Goal: Navigation & Orientation: Find specific page/section

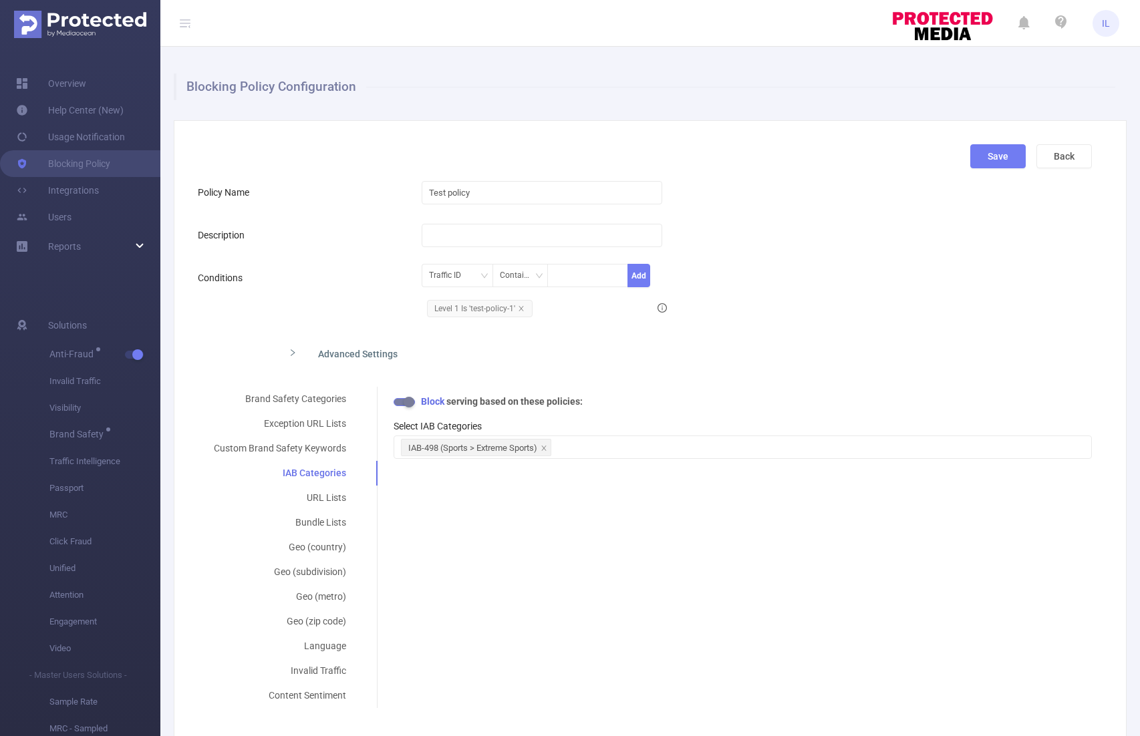
click at [941, 265] on div "Conditions Traffic ID Contains Add Level 1 Is 'test-policy-1'" at bounding box center [645, 294] width 894 height 58
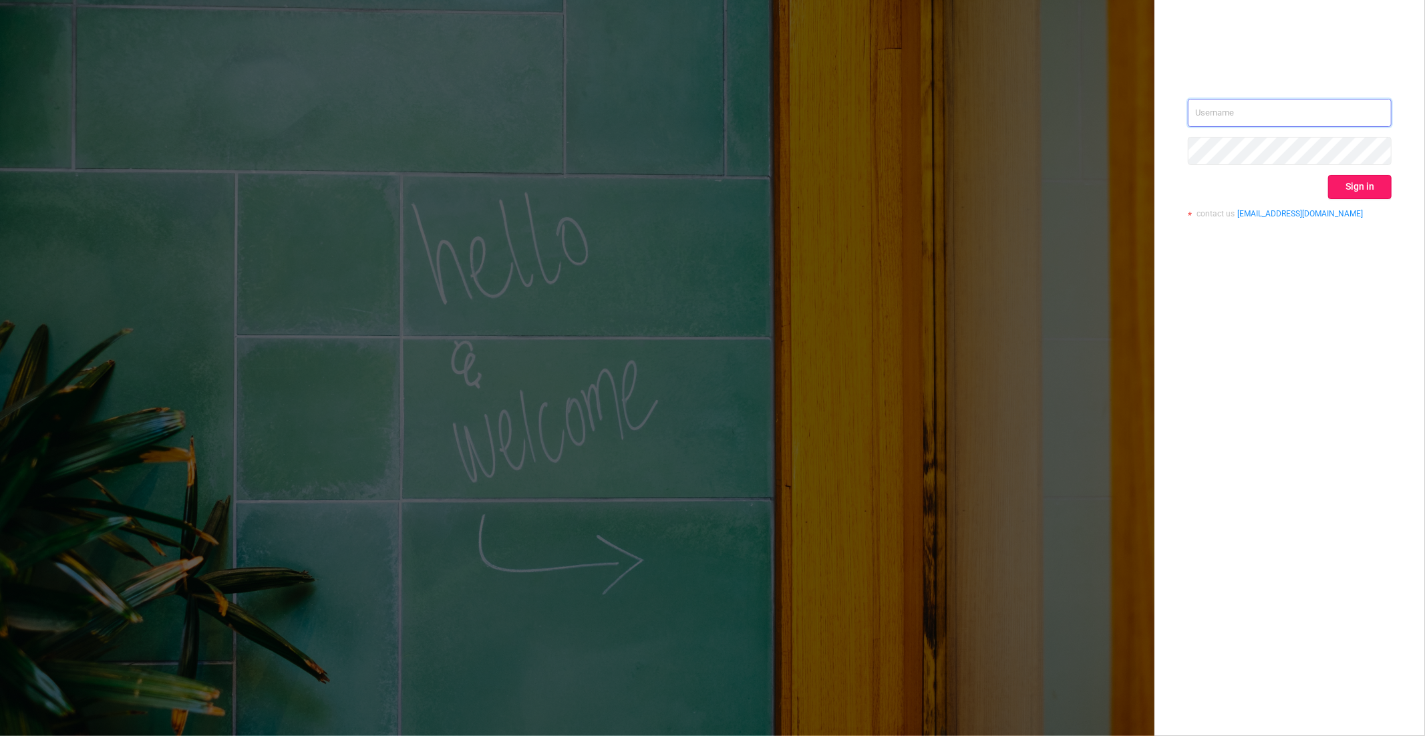
type input "[PERSON_NAME][EMAIL_ADDRESS][DOMAIN_NAME]"
click at [1364, 190] on button "Sign in" at bounding box center [1359, 187] width 63 height 24
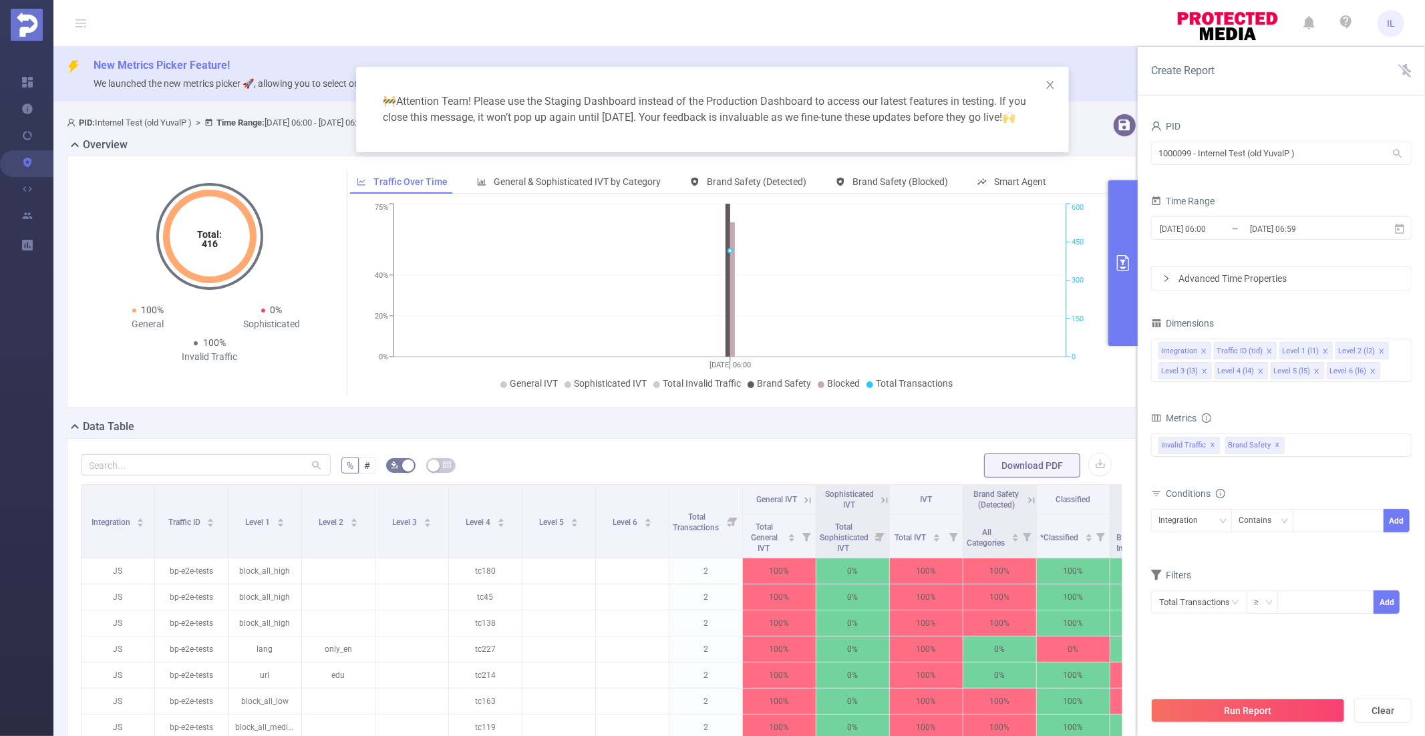
click at [935, 31] on div "🚧 Attention Team! Please use the Staging Dashboard instead of the Production Da…" at bounding box center [712, 368] width 1425 height 736
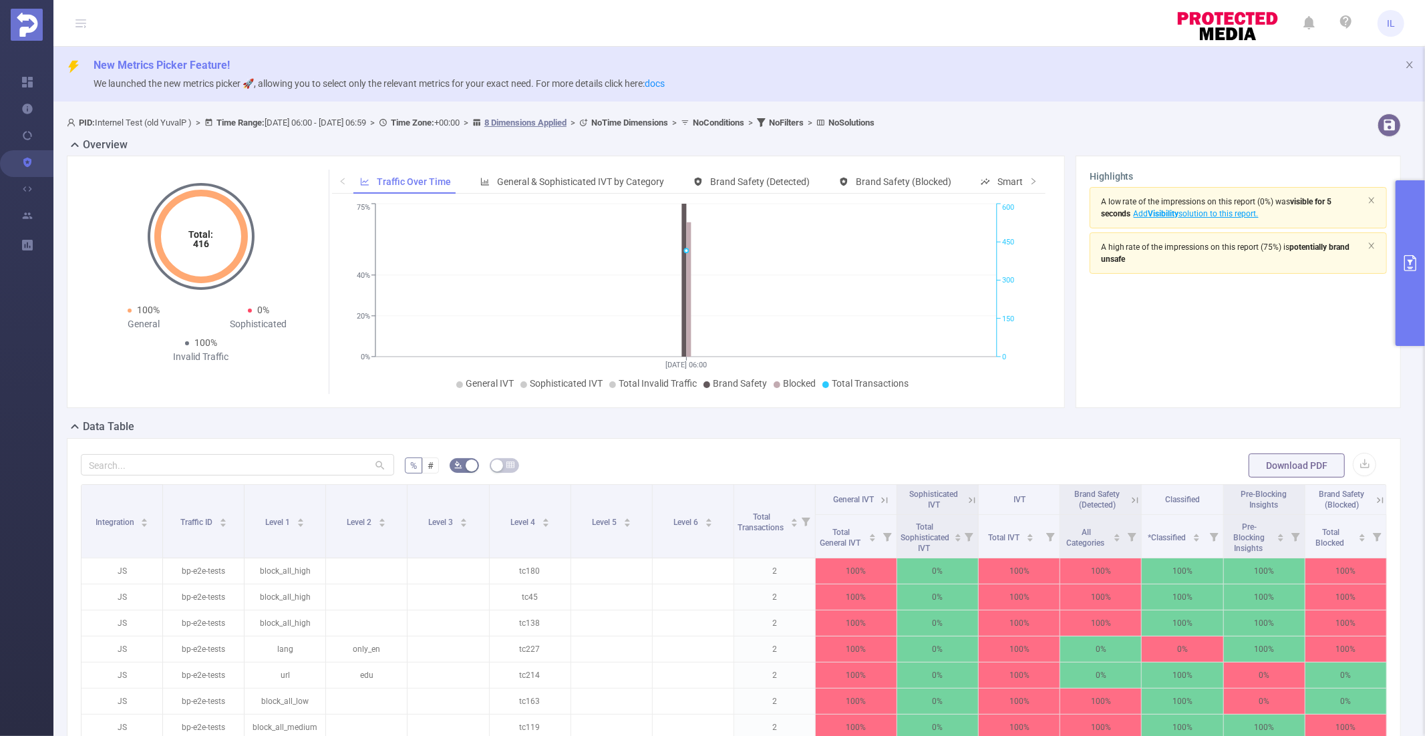
click at [1114, 138] on div "Overview" at bounding box center [739, 146] width 1345 height 19
